Goal: Find specific page/section: Find specific page/section

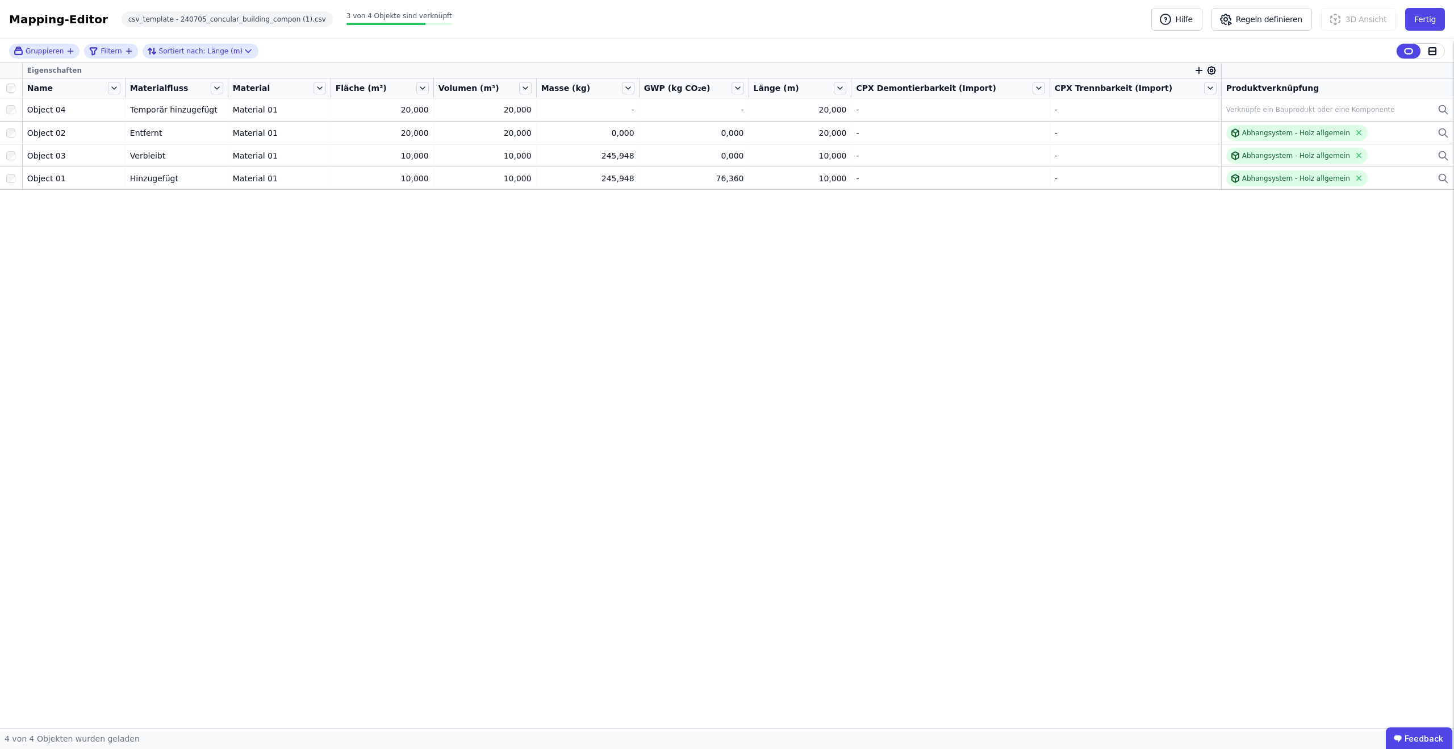
drag, startPoint x: 1103, startPoint y: 285, endPoint x: 1082, endPoint y: 312, distance: 34.0
click at [1082, 312] on div "Eigenschaften Name Materialfluss Material Fläche (m²) Volumen (m³) Masse (kg) G…" at bounding box center [727, 395] width 1454 height 665
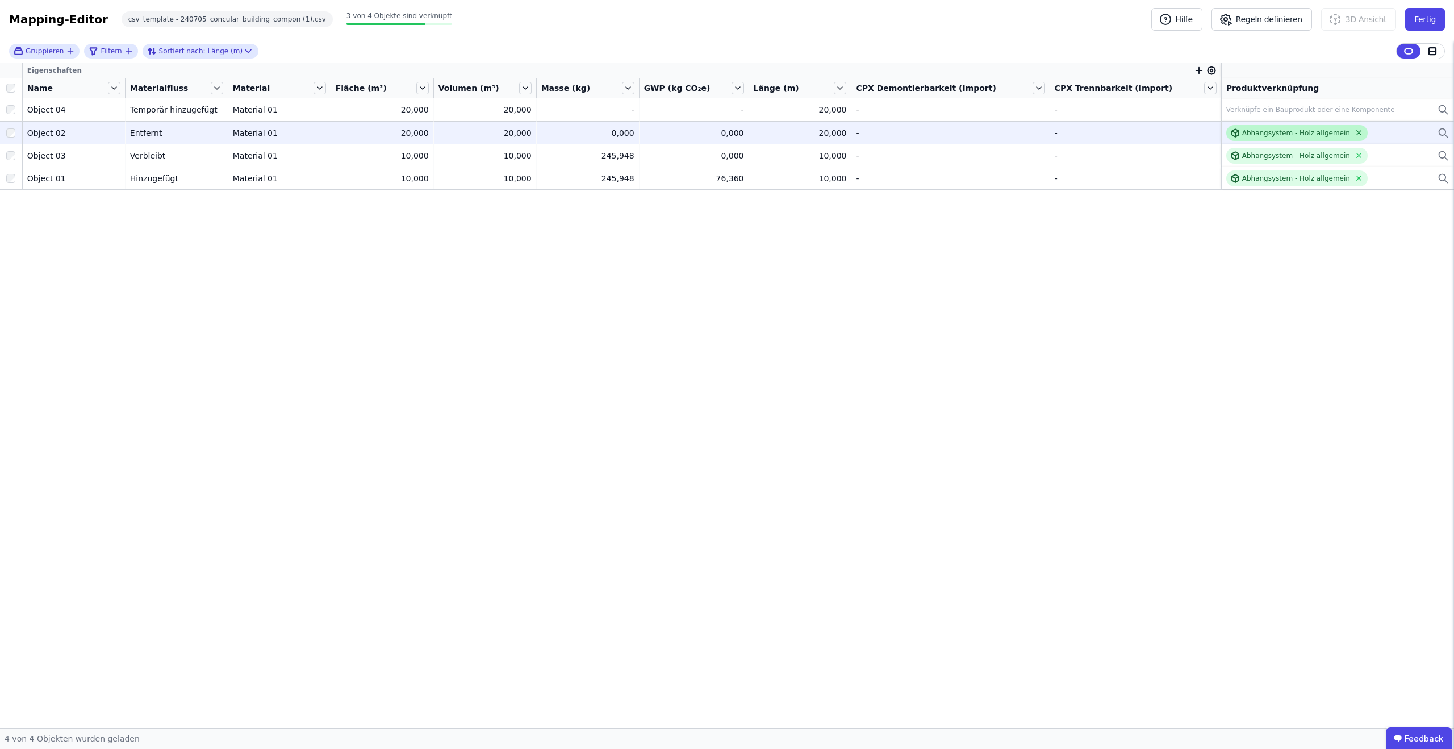
click at [1357, 131] on icon at bounding box center [1359, 133] width 5 height 5
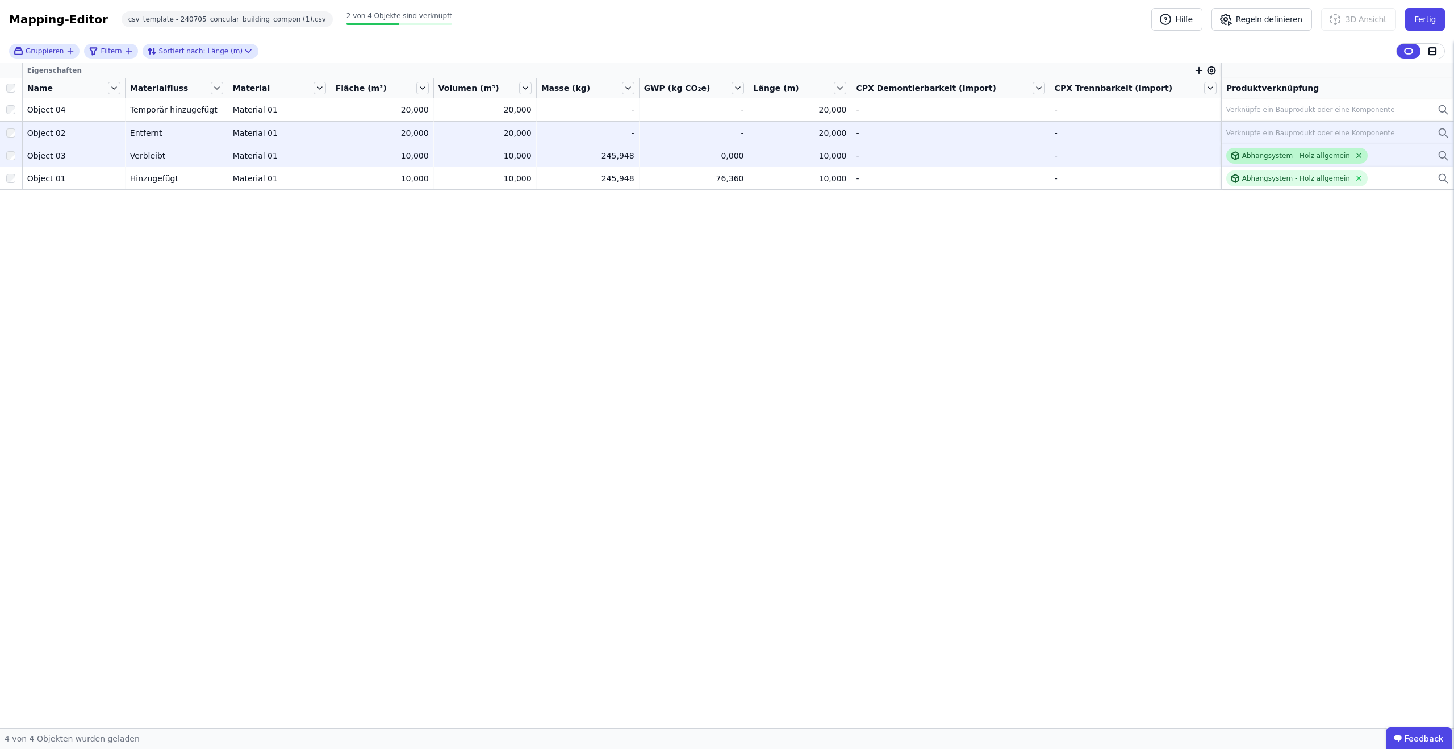
click at [1355, 152] on icon at bounding box center [1359, 155] width 9 height 9
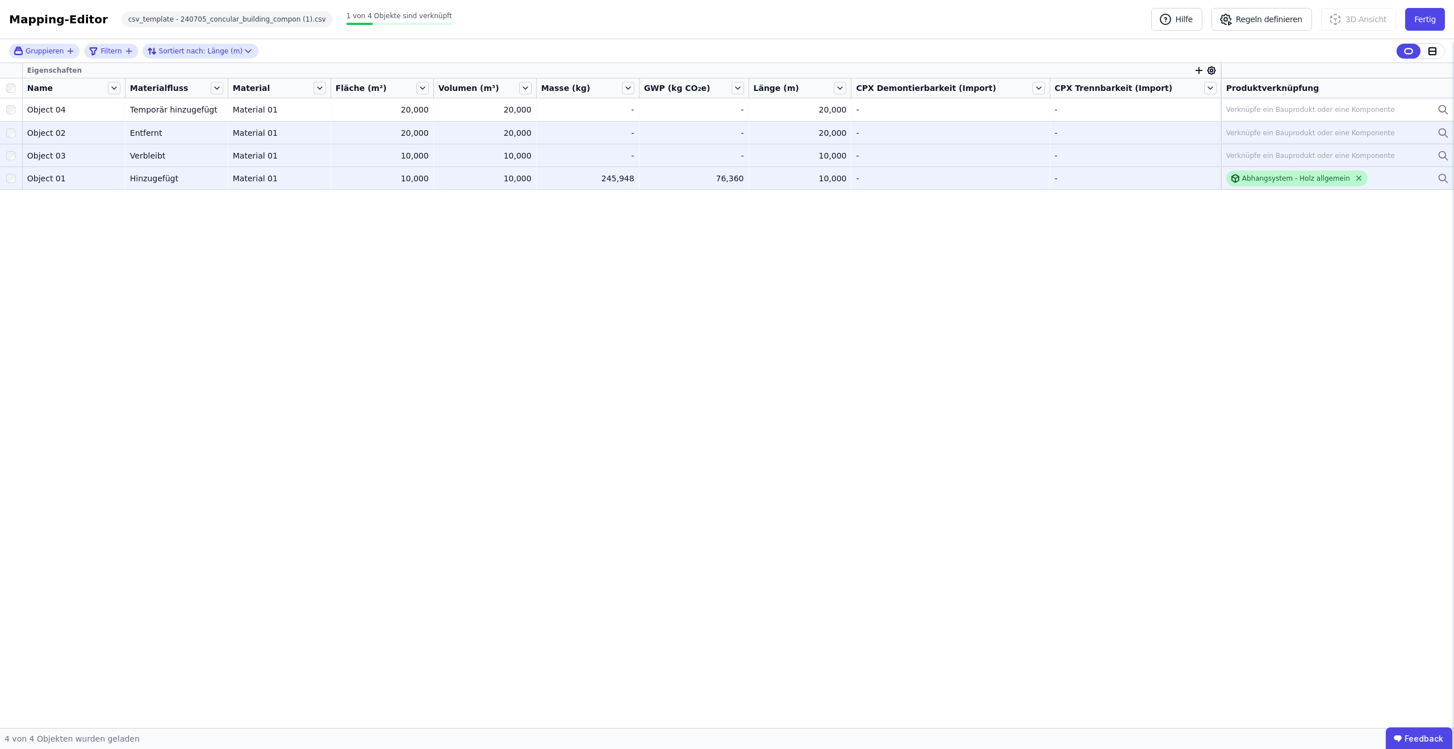
click at [1355, 177] on icon at bounding box center [1359, 178] width 9 height 9
